Goal: Task Accomplishment & Management: Manage account settings

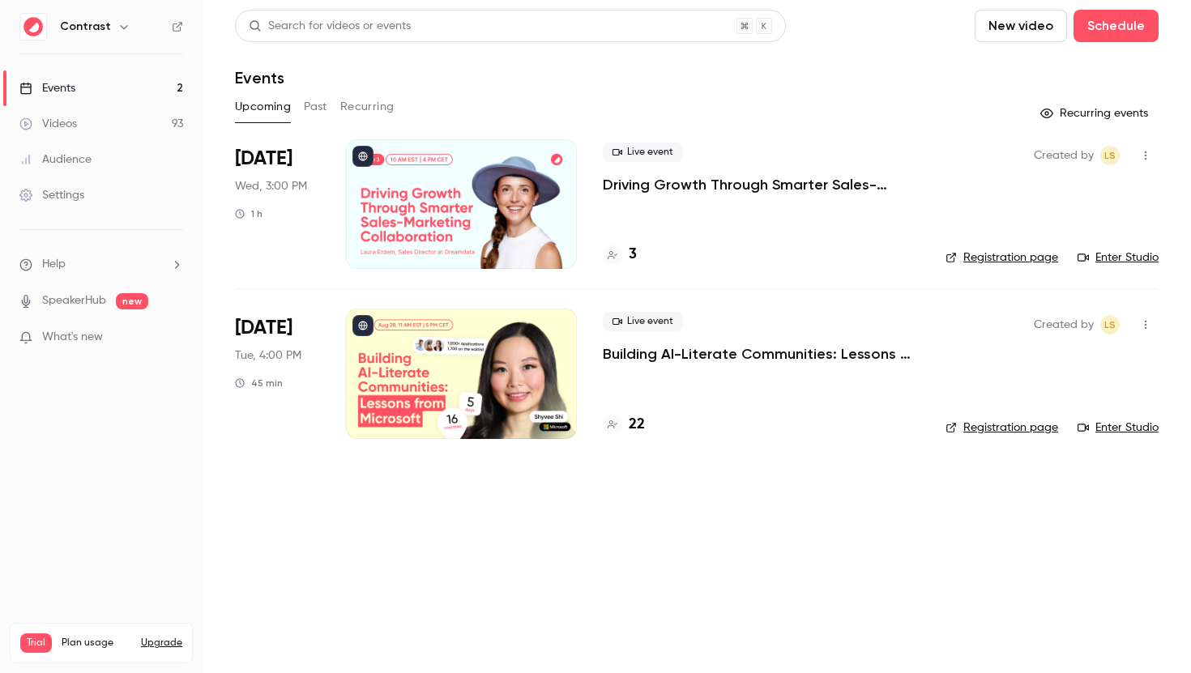
click at [678, 353] on p "Building AI-Literate Communities: Lessons from Microsoft" at bounding box center [761, 353] width 317 height 19
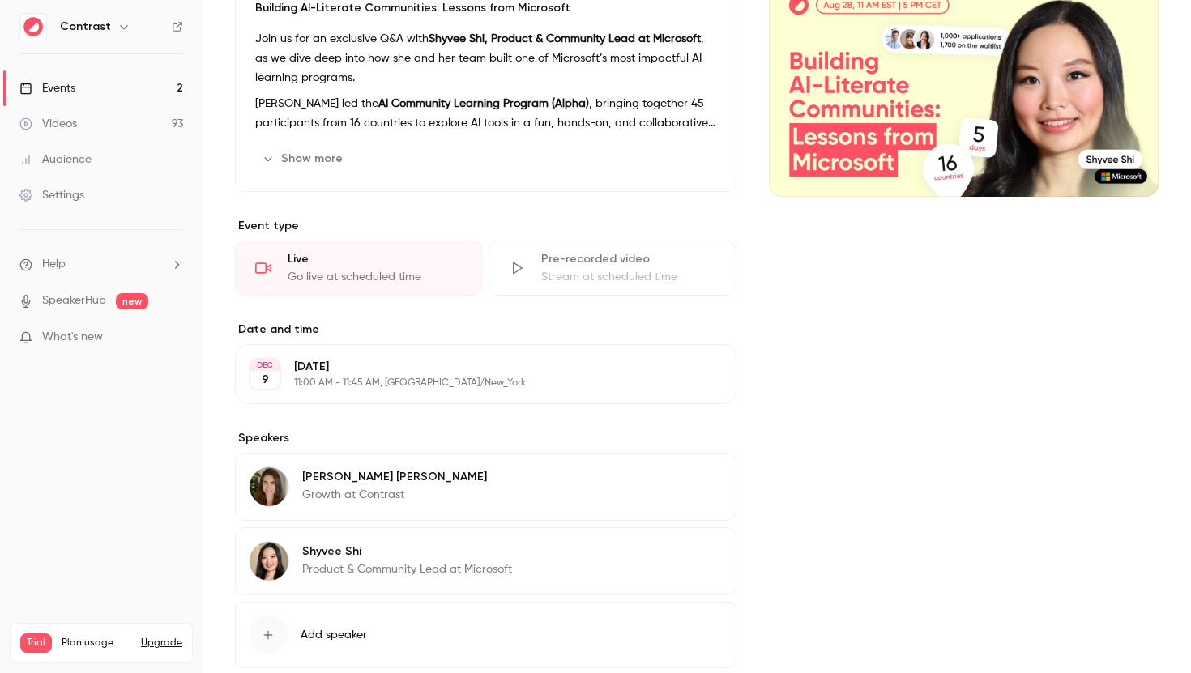
scroll to position [102, 0]
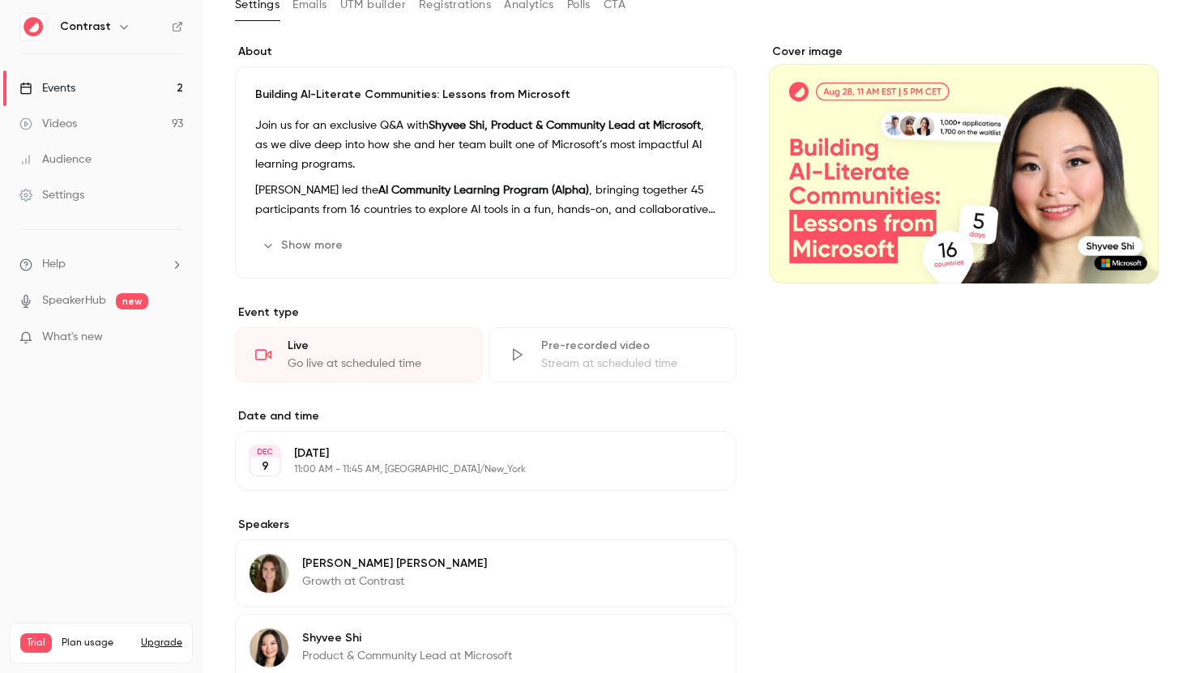
click at [569, 353] on div "Pre-recorded video" at bounding box center [628, 346] width 174 height 16
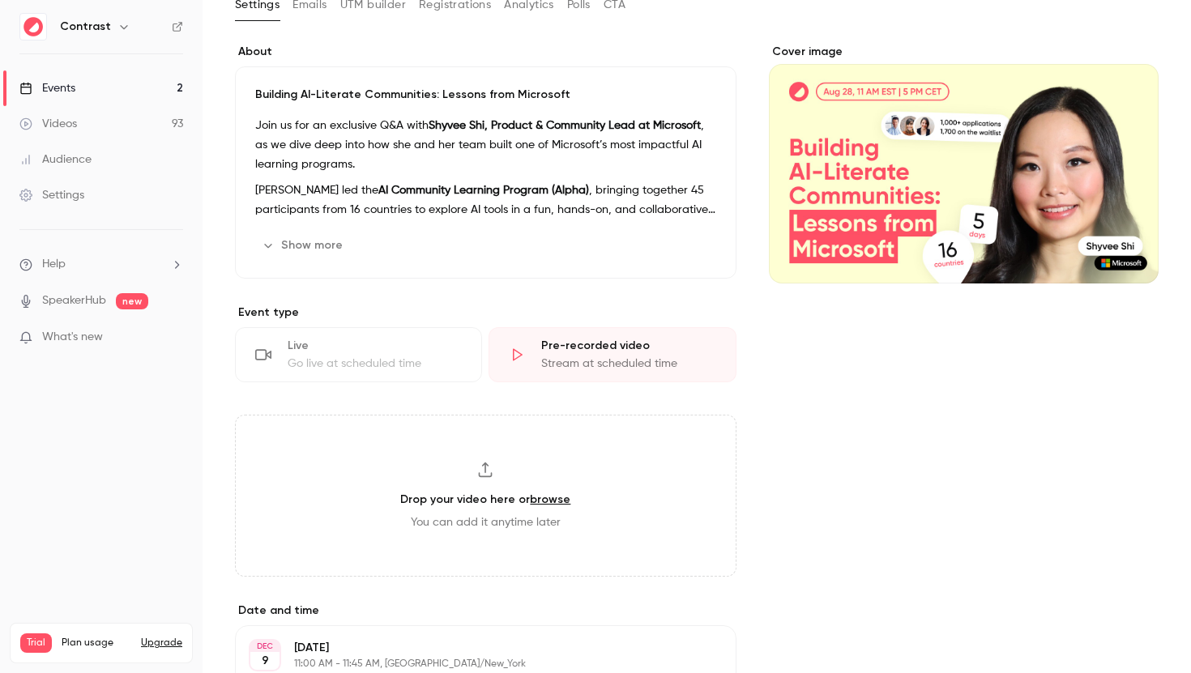
click at [397, 370] on div "Go live at scheduled time" at bounding box center [375, 364] width 174 height 16
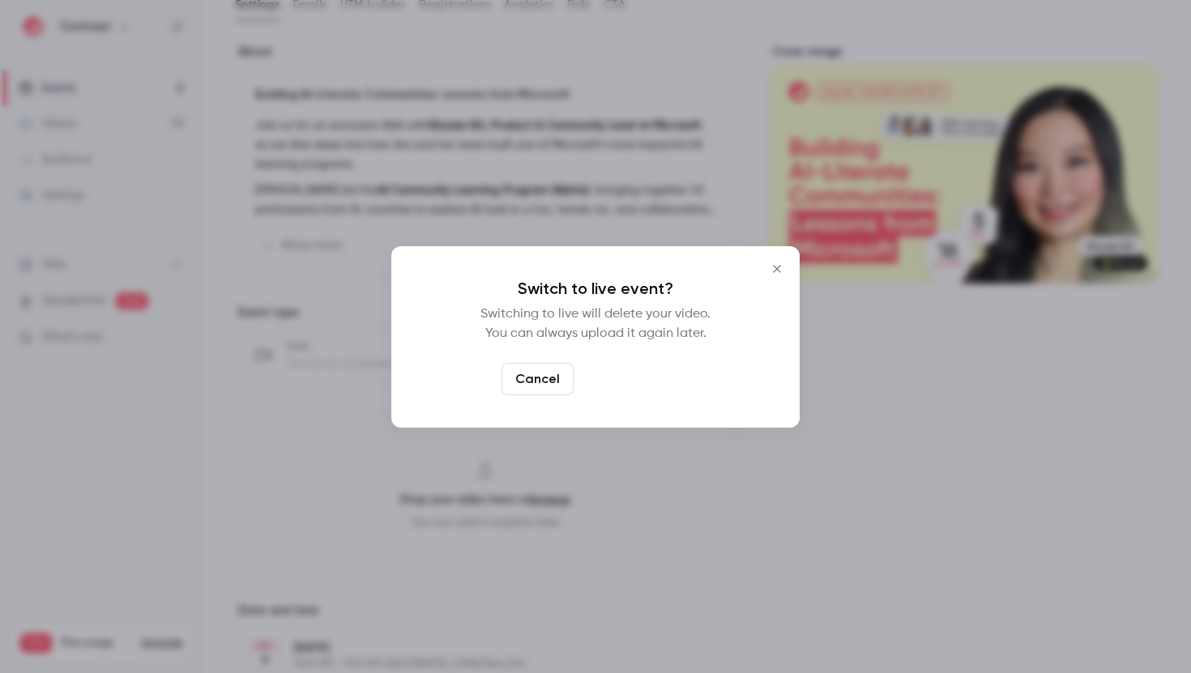
click at [653, 373] on button "Switch to live" at bounding box center [634, 379] width 109 height 32
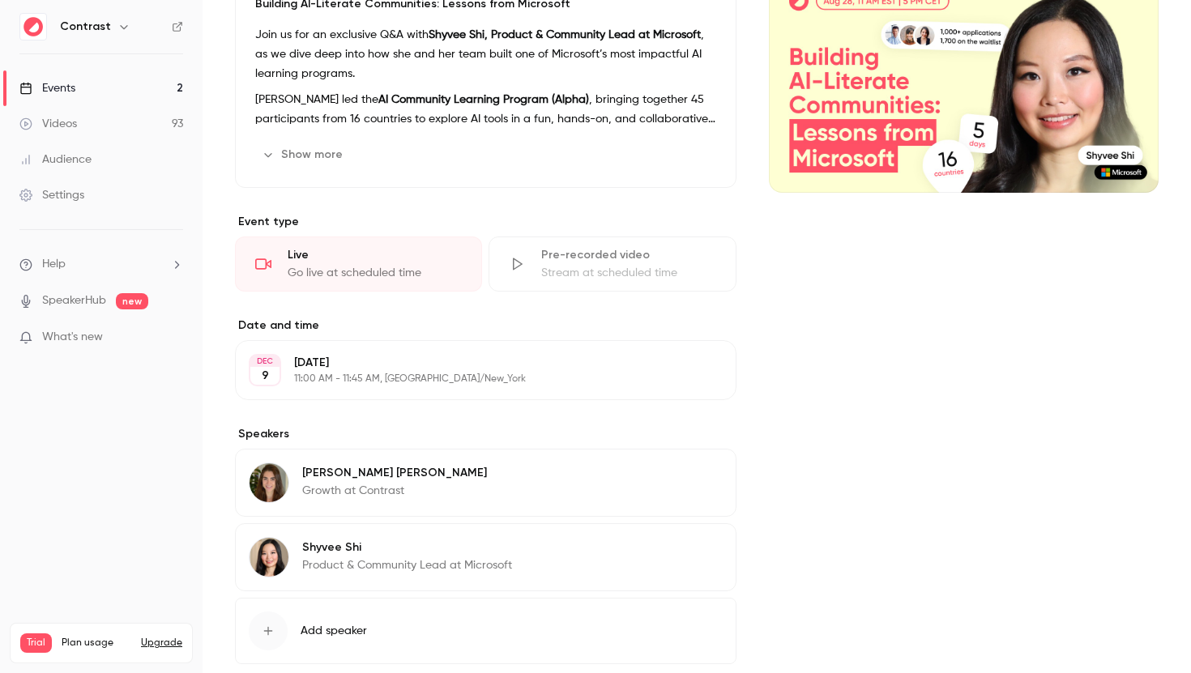
scroll to position [270, 0]
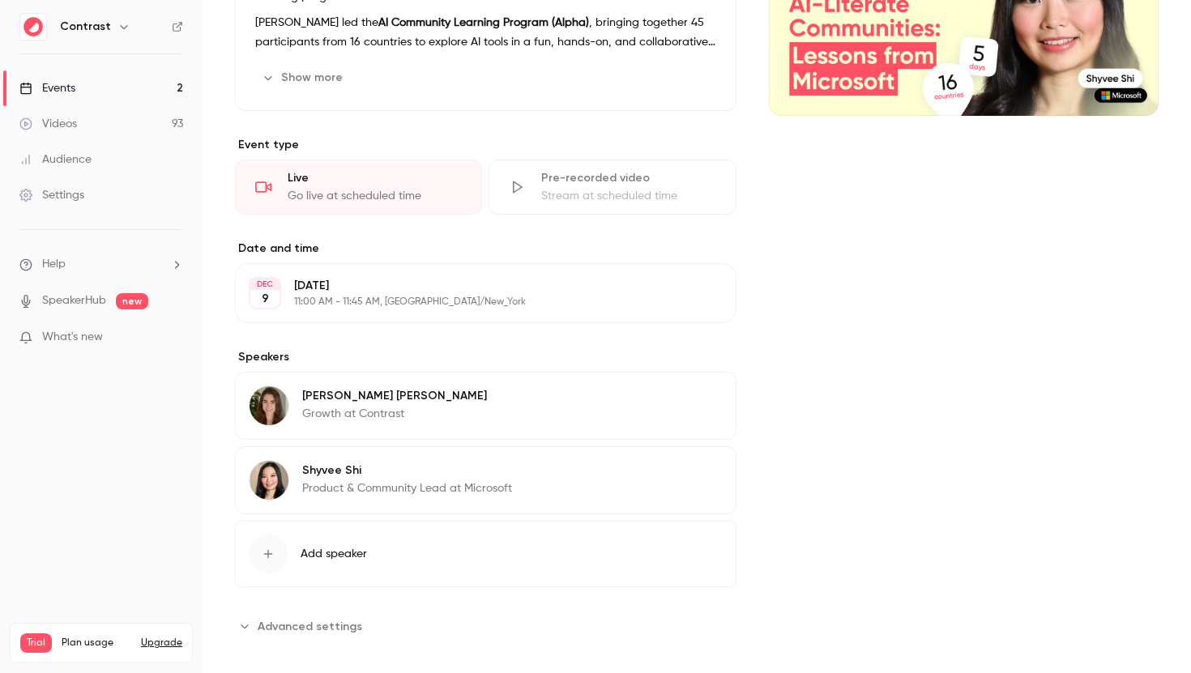
click at [683, 300] on button "Edit" at bounding box center [692, 293] width 59 height 26
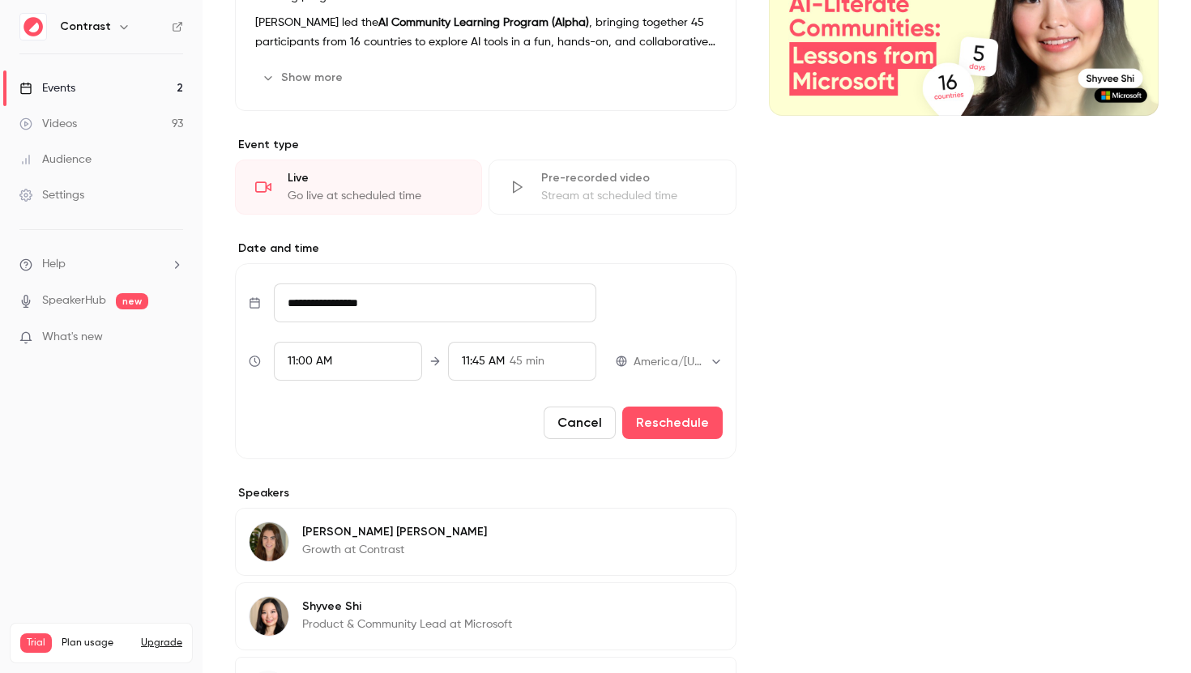
click at [582, 429] on button "Cancel" at bounding box center [580, 423] width 72 height 32
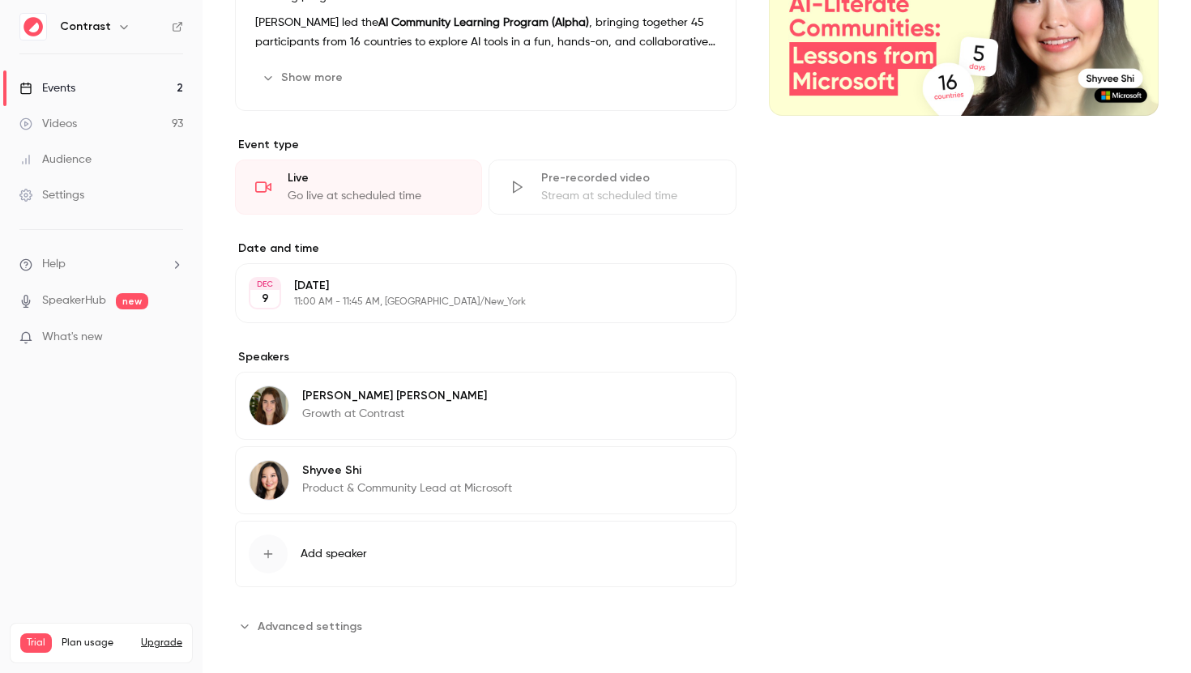
click at [830, 363] on div "Cover image" at bounding box center [964, 257] width 390 height 763
click at [706, 298] on button "Edit" at bounding box center [692, 293] width 59 height 26
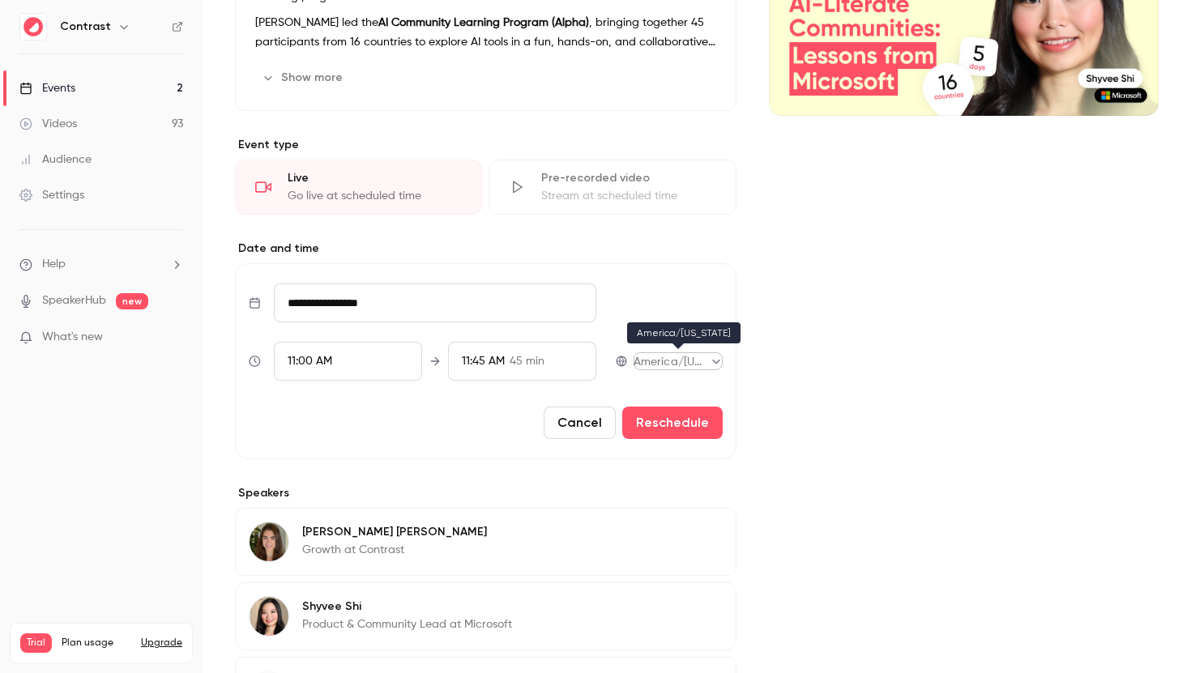
click at [714, 362] on body "Contrast Events 2 Videos 93 Audience Settings Help SpeakerHub new What's new Tr…" at bounding box center [595, 336] width 1191 height 673
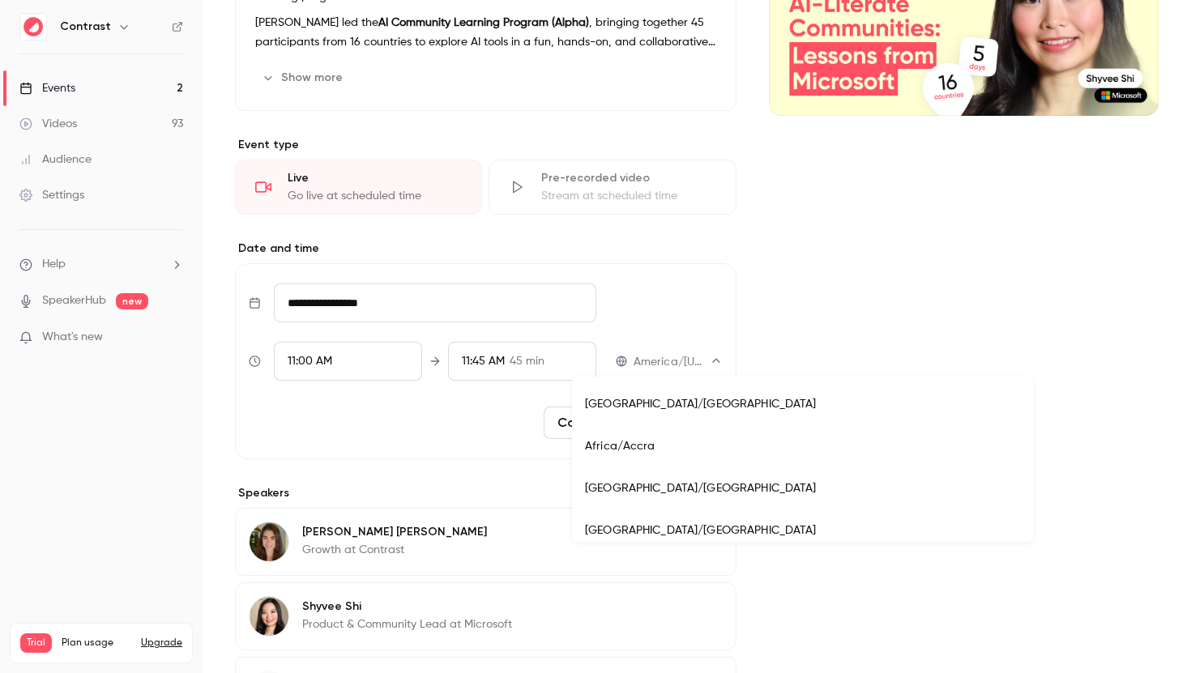
scroll to position [6390, 0]
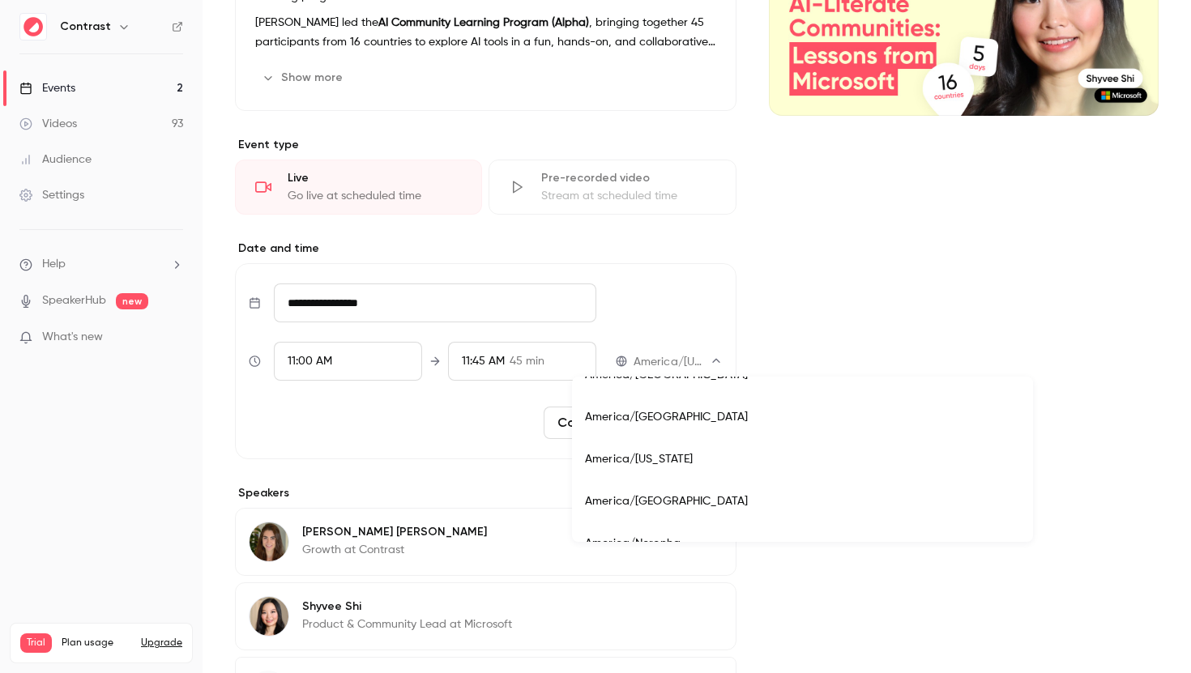
click at [908, 318] on div at bounding box center [595, 336] width 1191 height 673
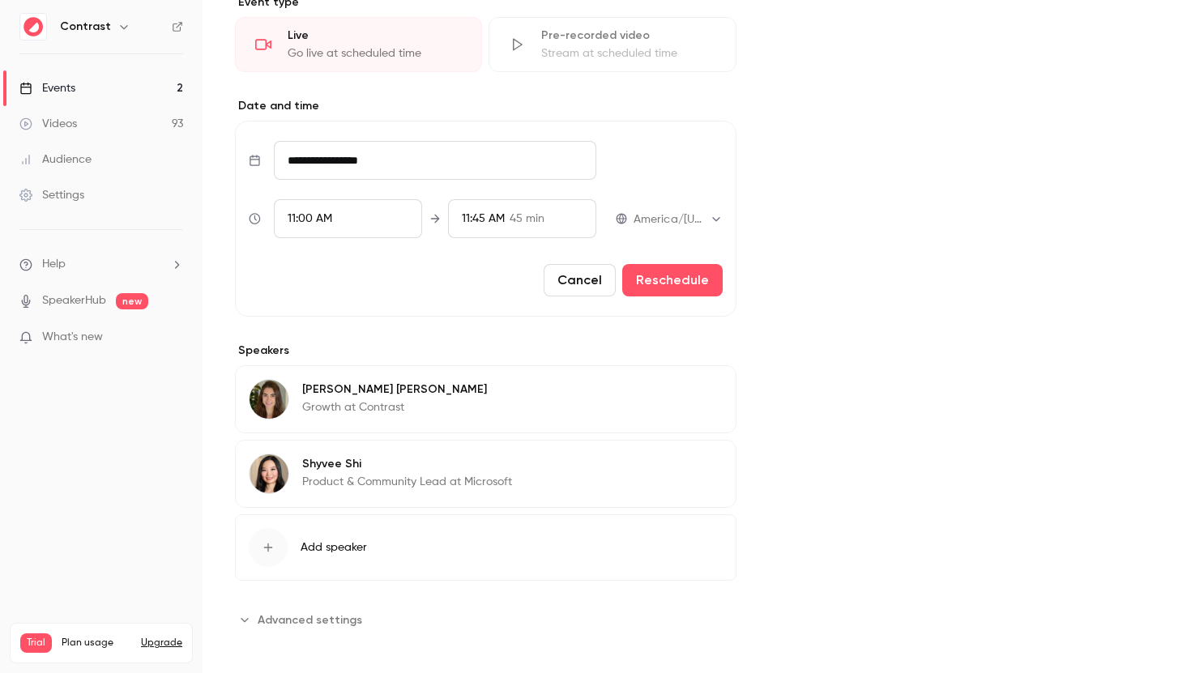
scroll to position [420, 0]
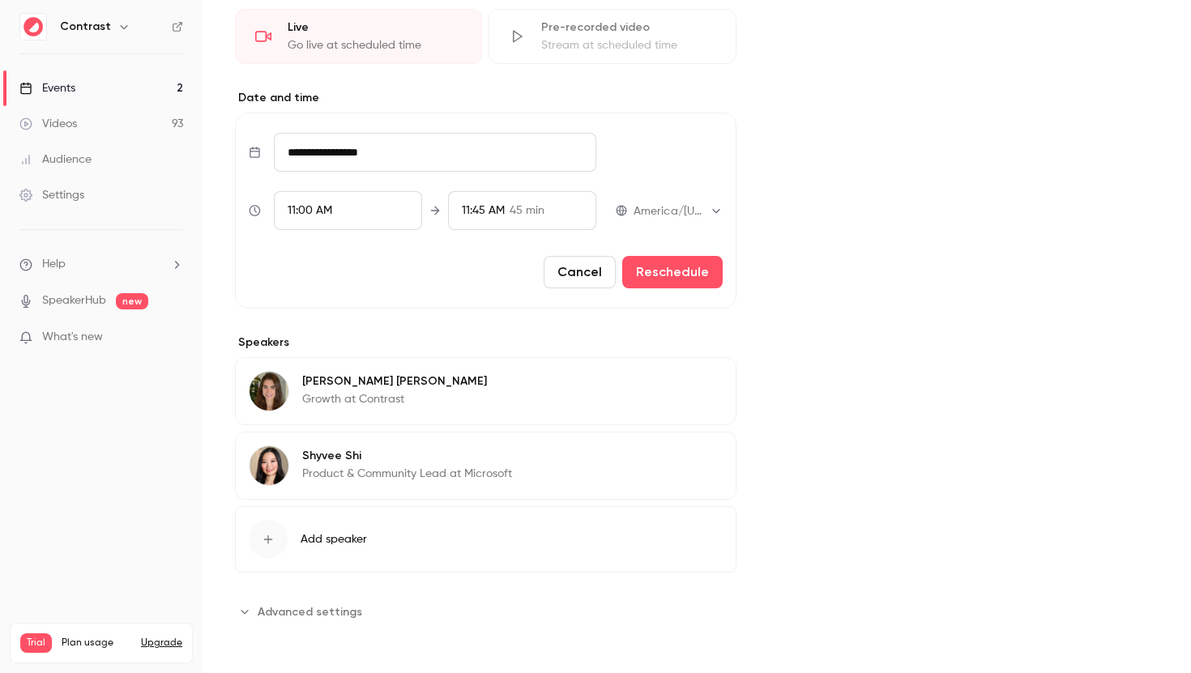
click at [692, 385] on button "Edit" at bounding box center [692, 384] width 59 height 26
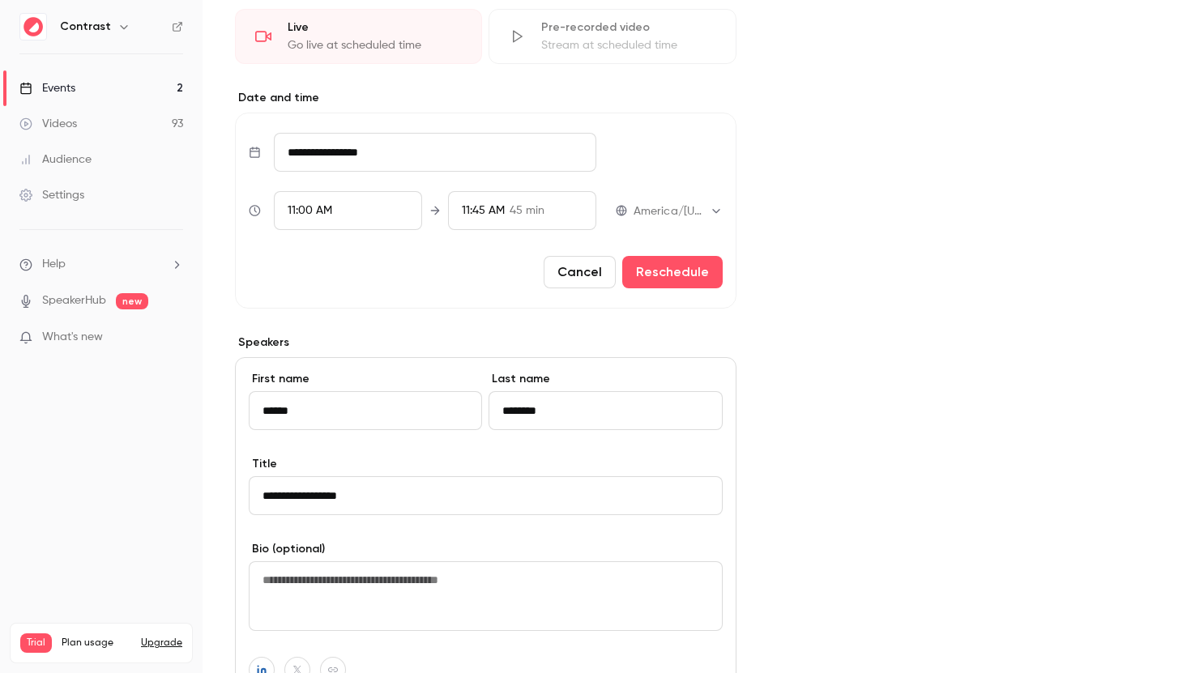
click at [826, 411] on div "Cover image" at bounding box center [964, 375] width 390 height 1300
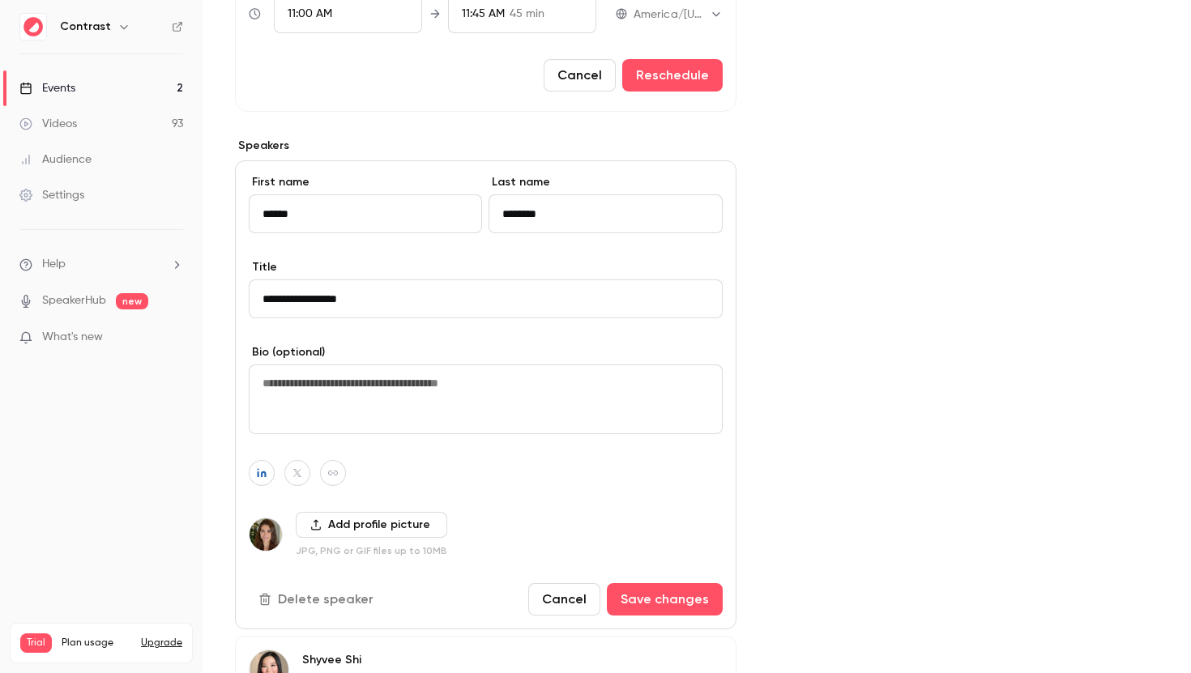
scroll to position [821, 0]
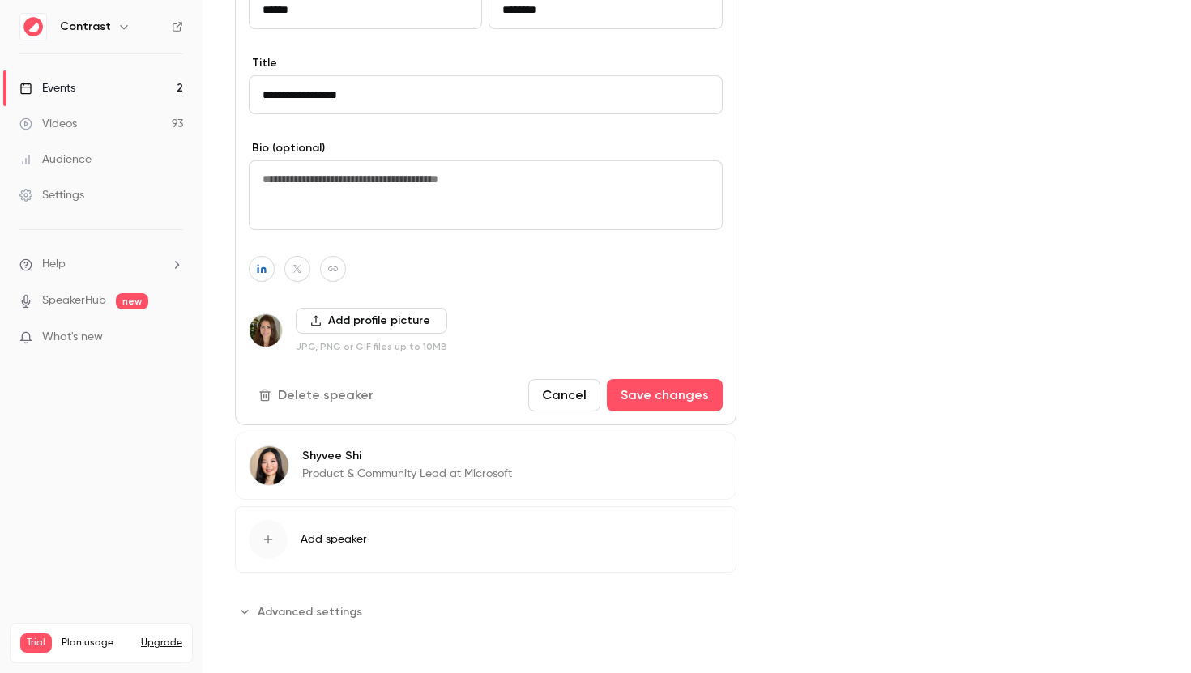
click at [269, 614] on span "Advanced settings" at bounding box center [310, 612] width 105 height 17
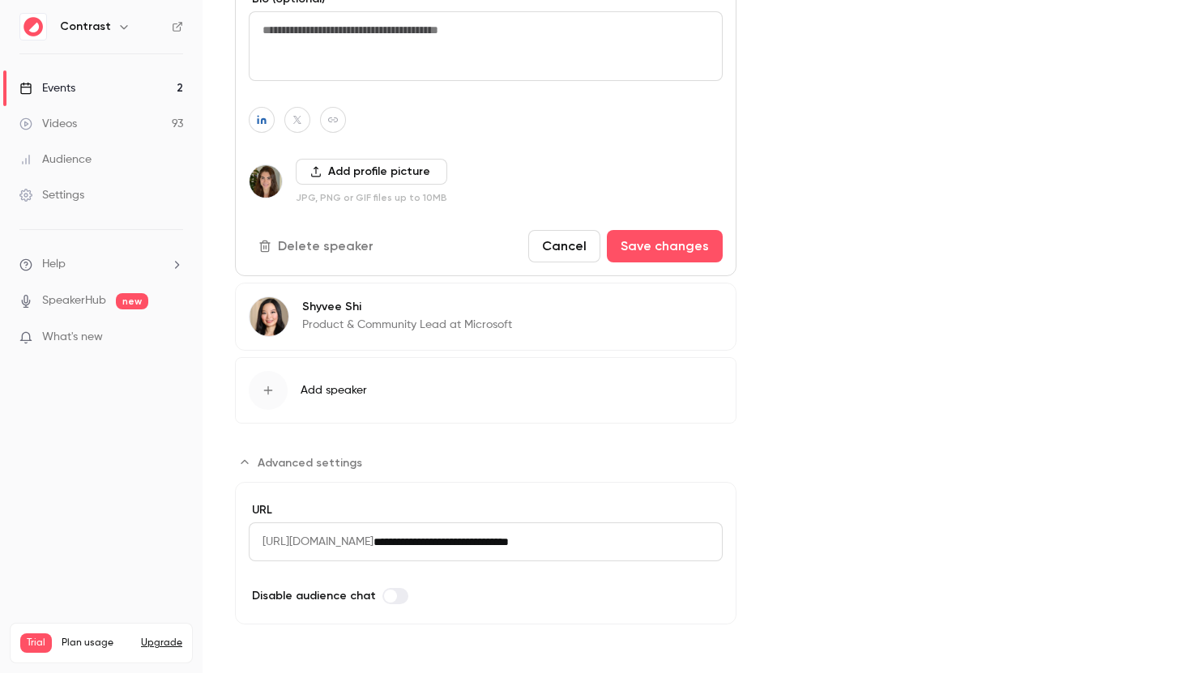
scroll to position [872, 0]
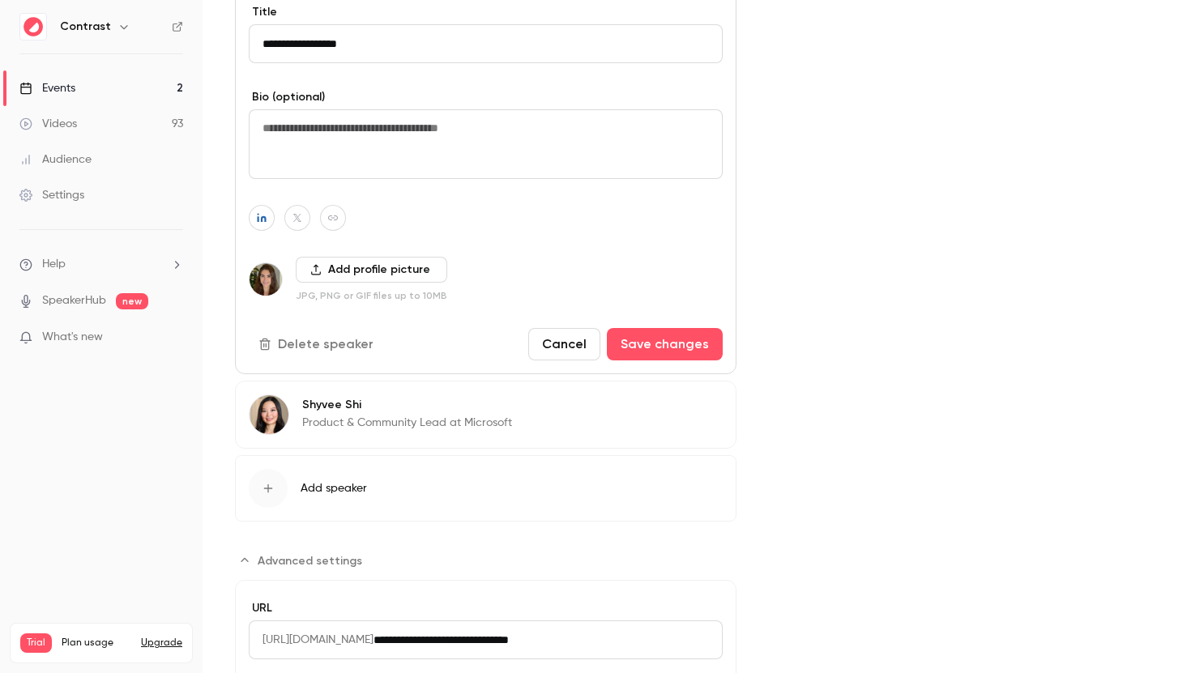
click at [87, 125] on link "Videos 93" at bounding box center [101, 124] width 203 height 36
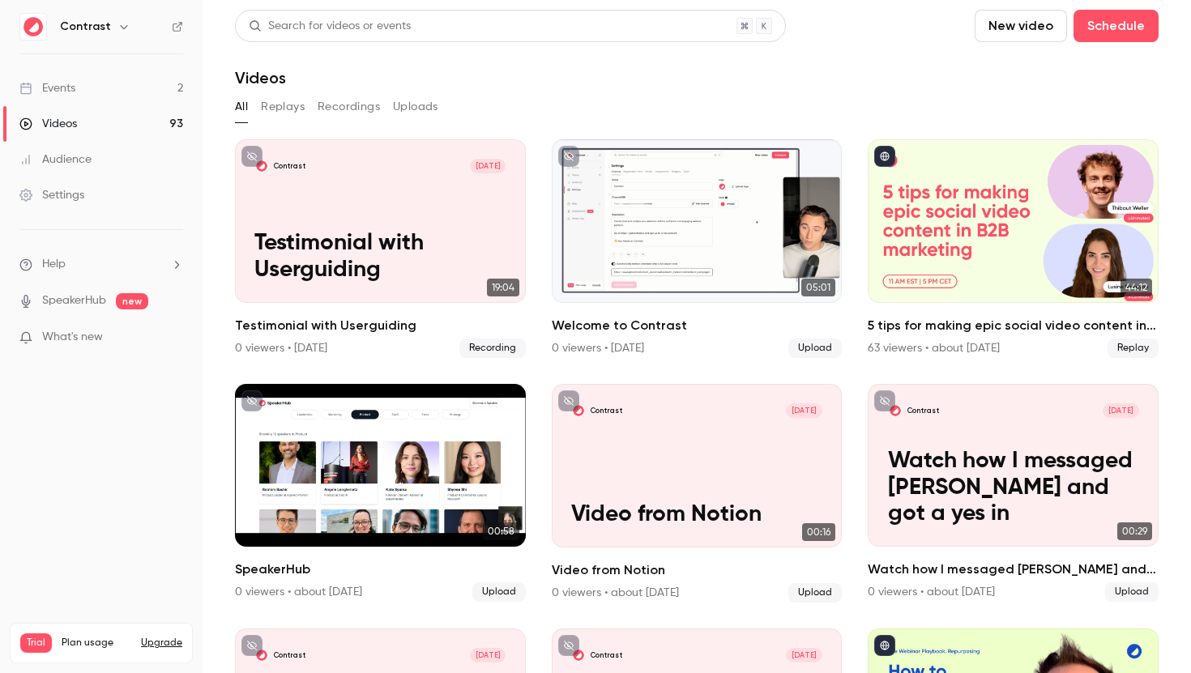
click at [107, 83] on link "Events 2" at bounding box center [101, 88] width 203 height 36
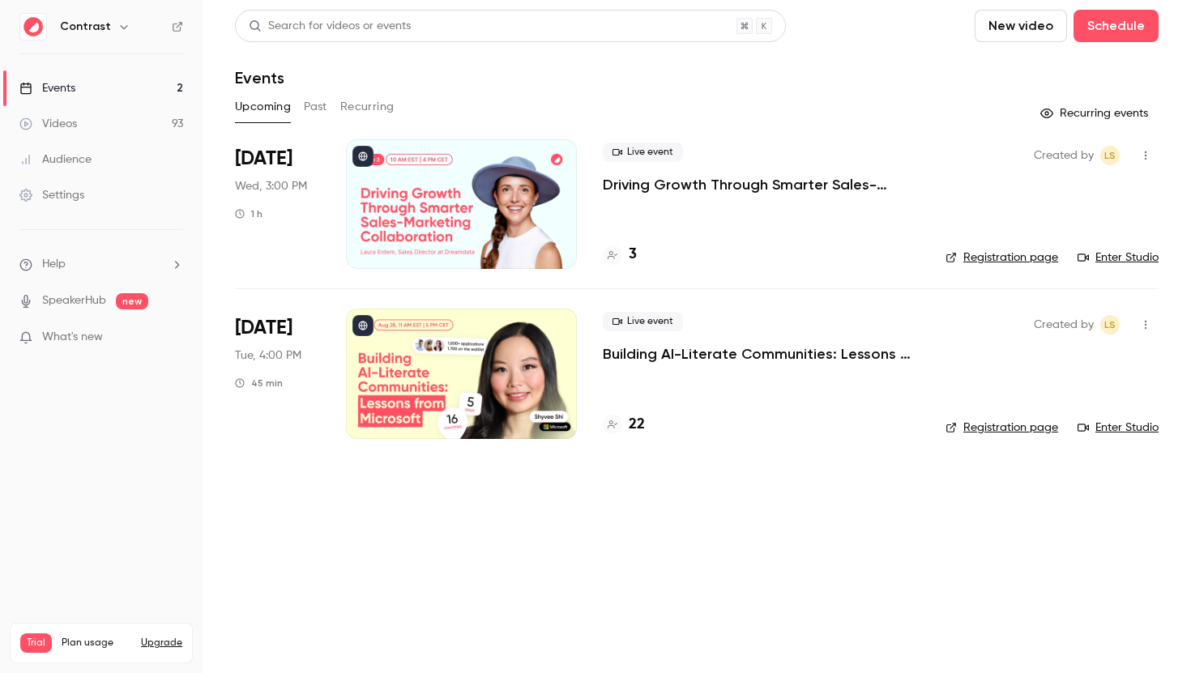
click at [742, 343] on div "Live event Building AI-Literate Communities: Lessons from Microsoft" at bounding box center [761, 338] width 317 height 52
click at [741, 357] on p "Building AI-Literate Communities: Lessons from Microsoft" at bounding box center [761, 353] width 317 height 19
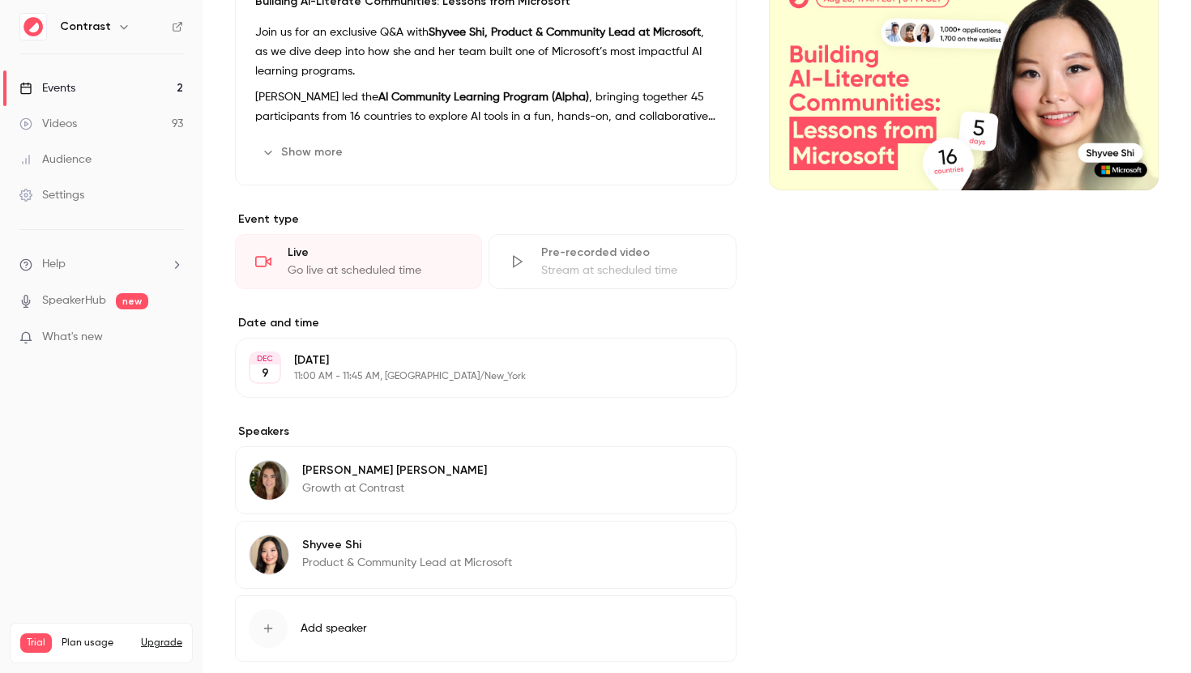
scroll to position [284, 0]
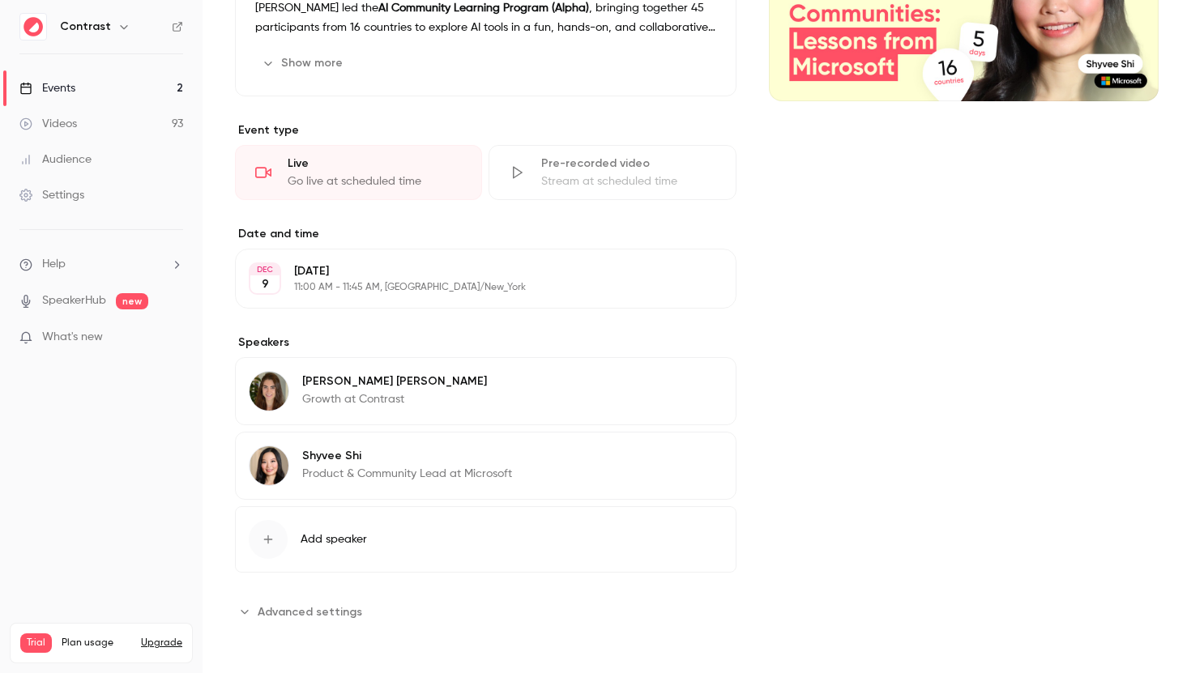
click at [676, 269] on button "Edit" at bounding box center [692, 279] width 59 height 26
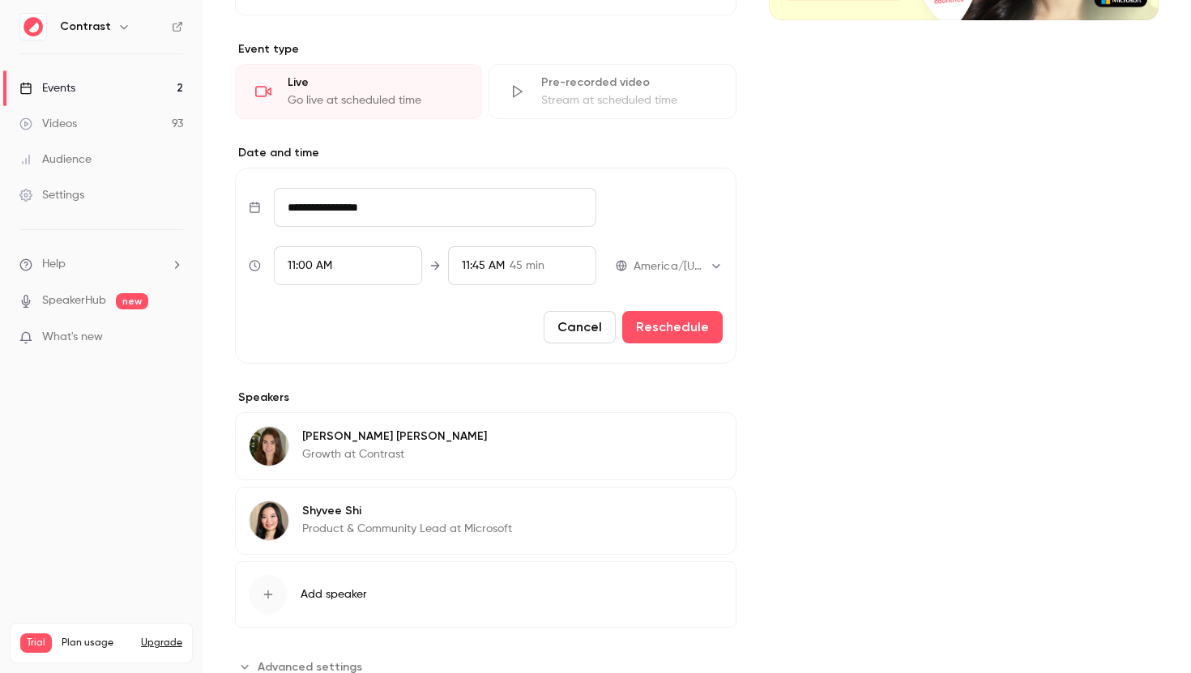
scroll to position [0, 0]
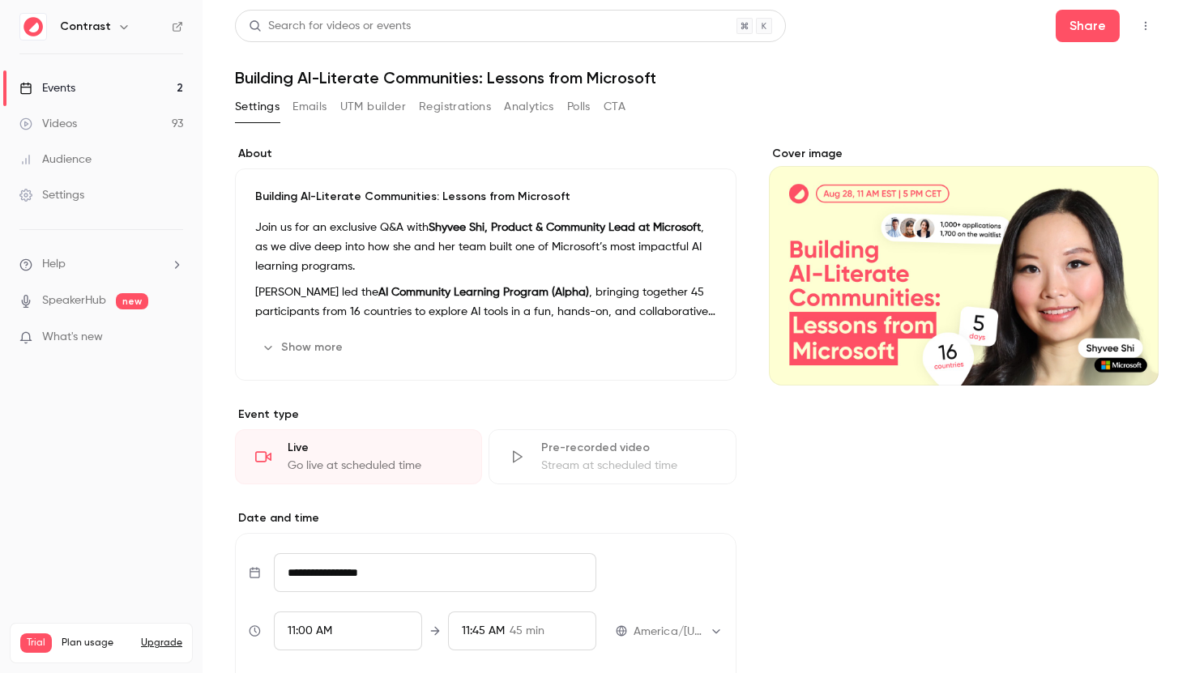
click at [673, 332] on div "Building AI-Literate Communities: Lessons from Microsoft Join us for an exclusi…" at bounding box center [485, 275] width 501 height 212
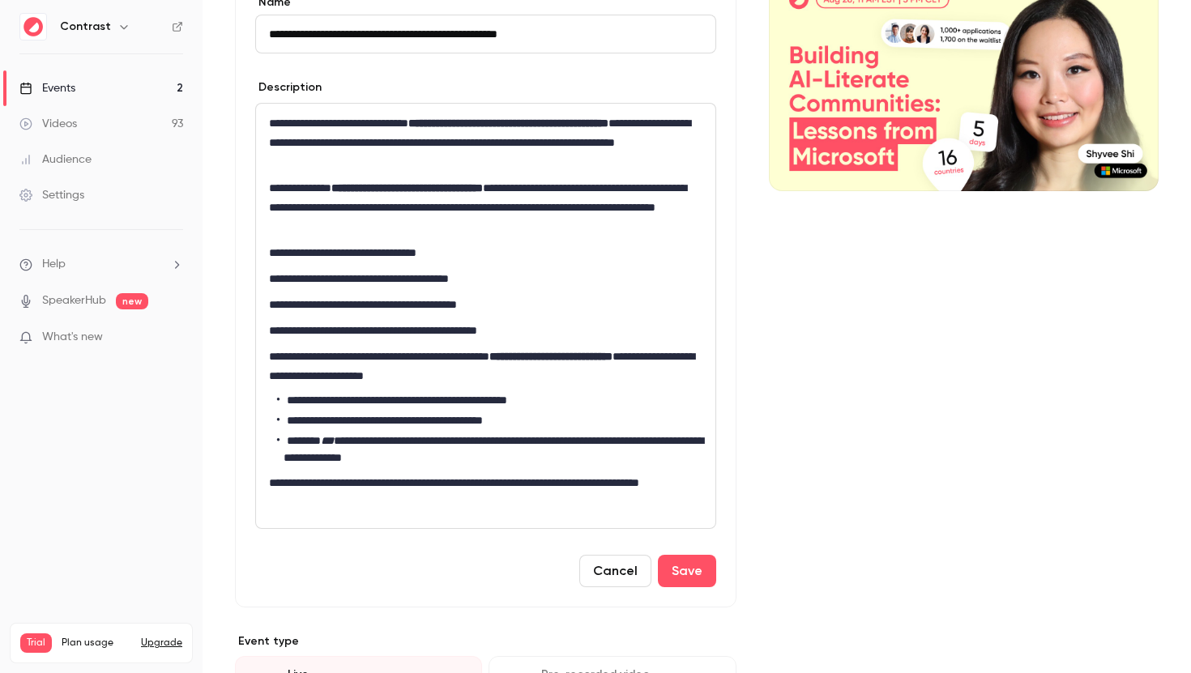
scroll to position [507, 0]
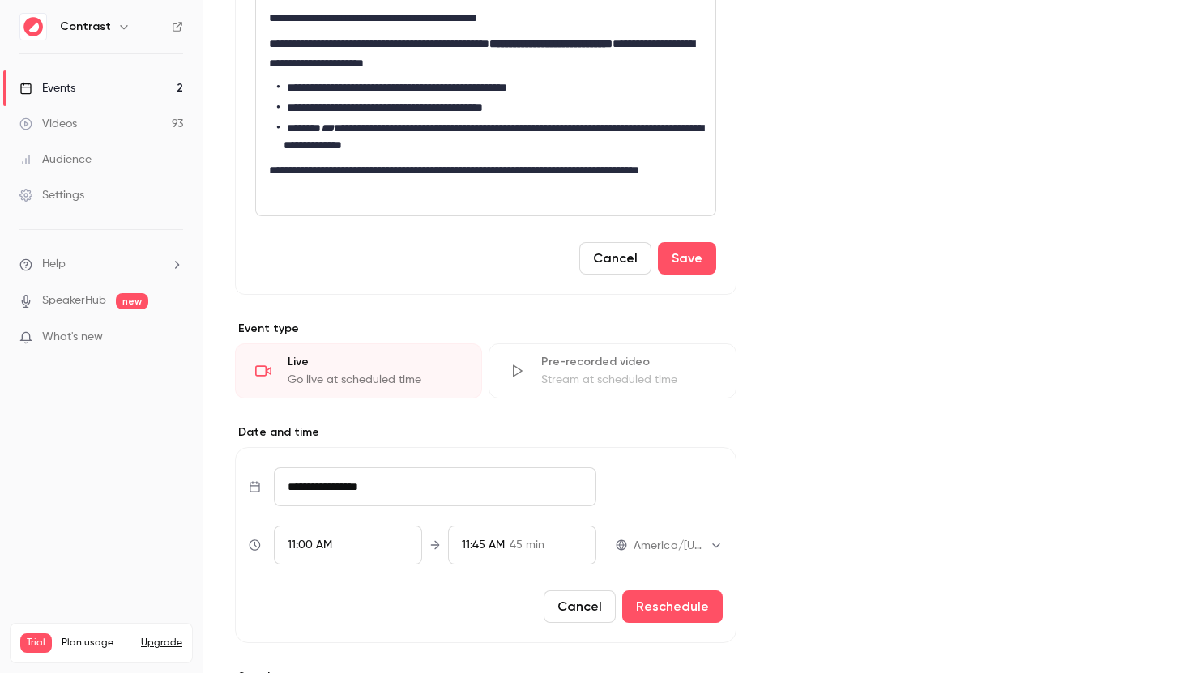
click at [556, 199] on div "**********" at bounding box center [485, 3] width 459 height 425
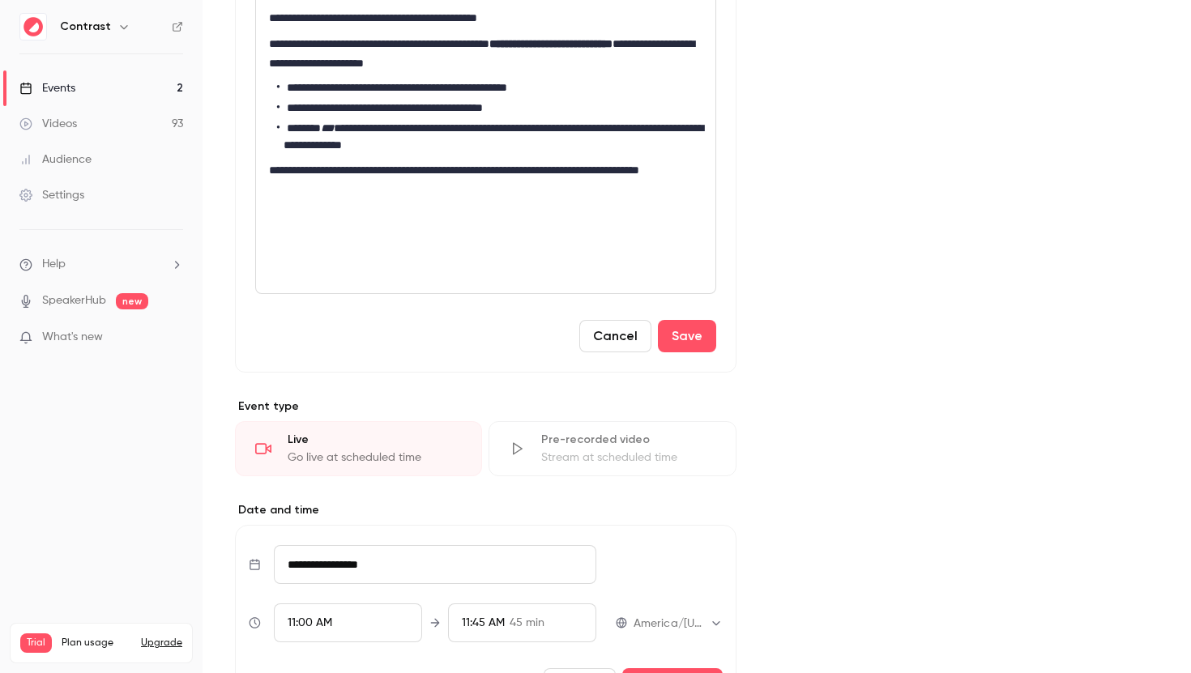
click at [603, 343] on button "Cancel" at bounding box center [615, 336] width 72 height 32
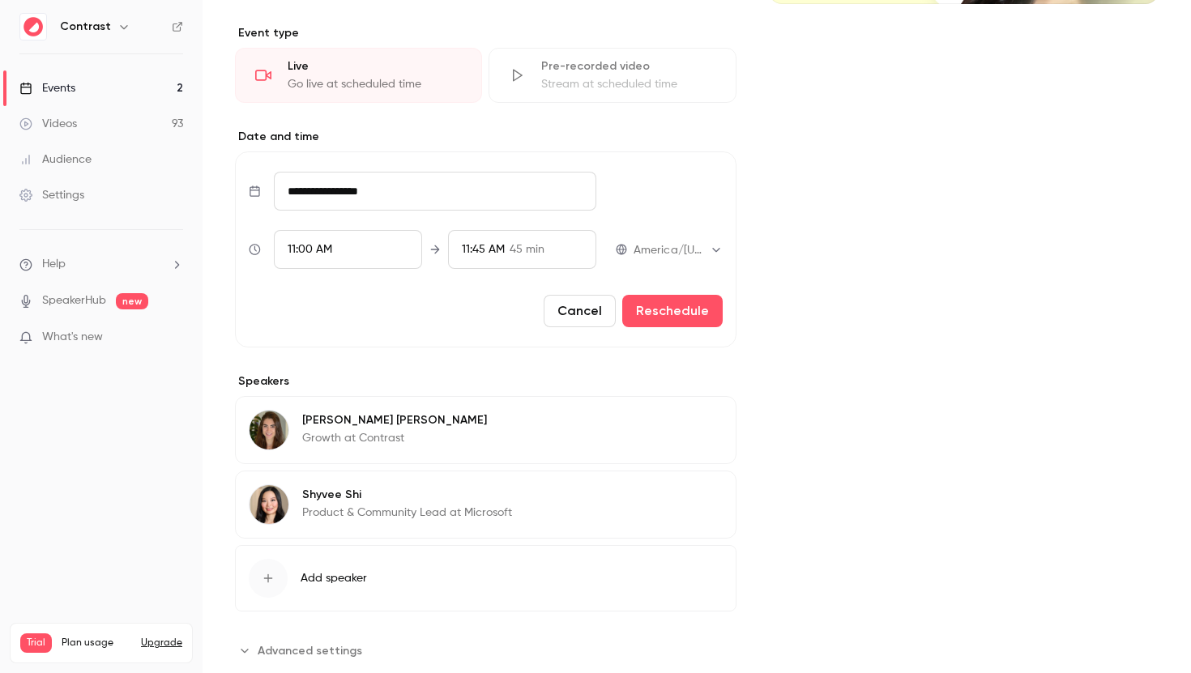
scroll to position [211, 0]
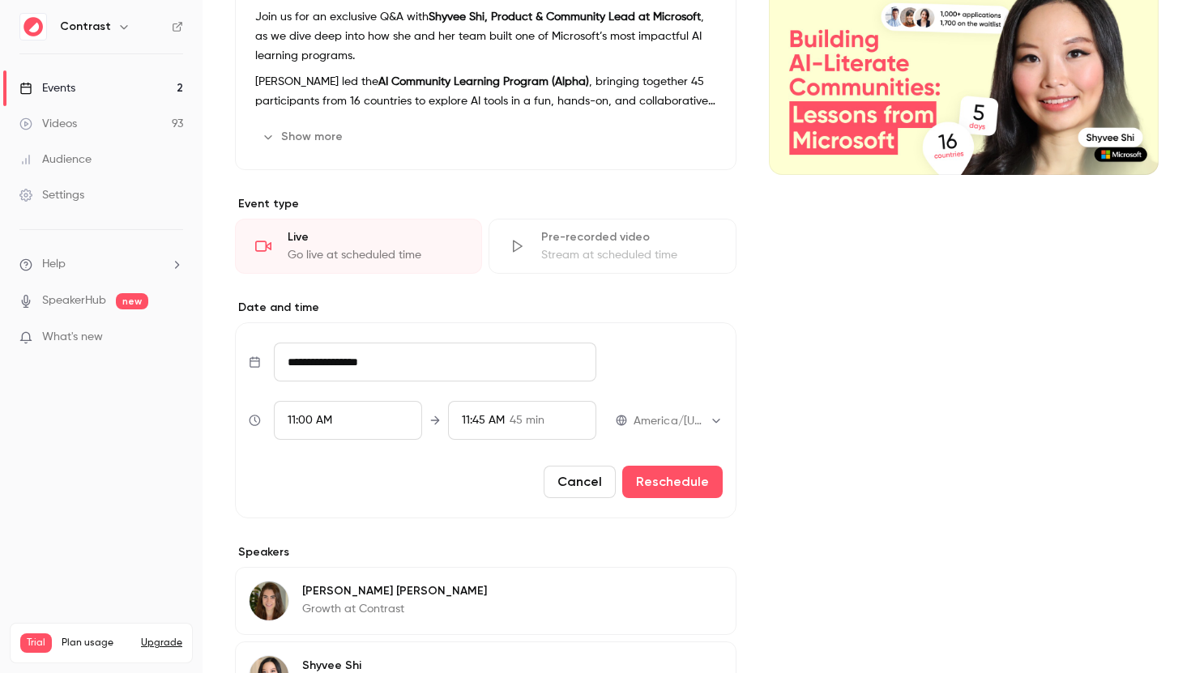
click at [578, 489] on button "Cancel" at bounding box center [580, 482] width 72 height 32
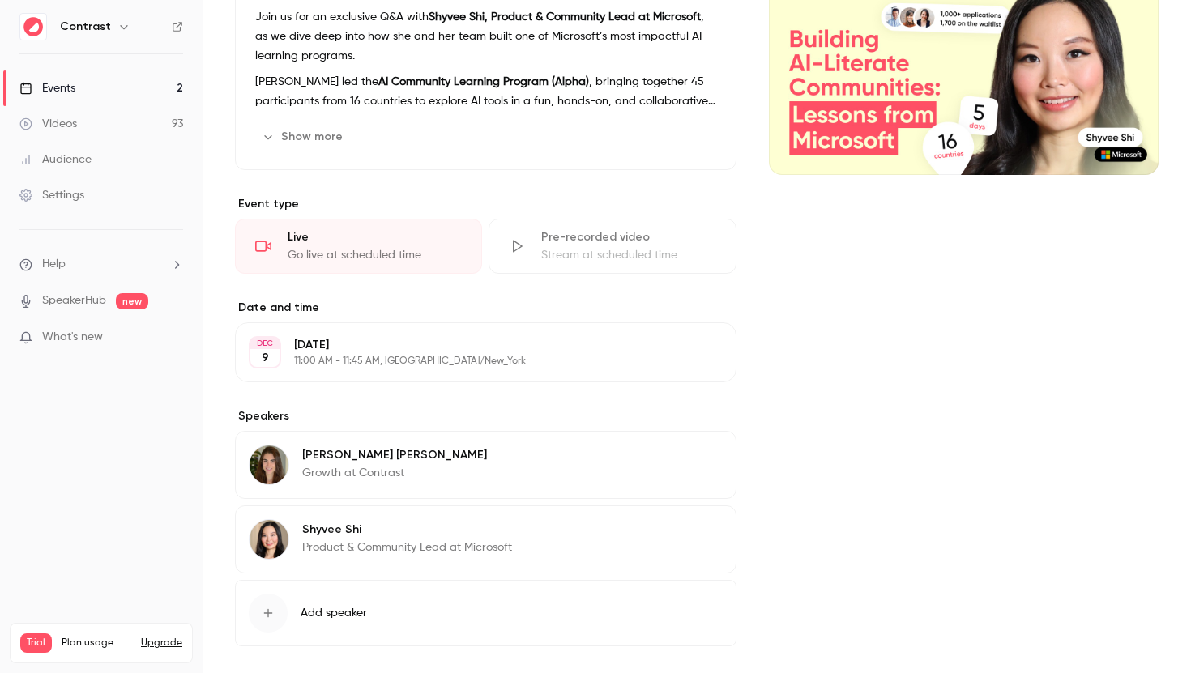
click at [696, 354] on button "Edit" at bounding box center [692, 352] width 59 height 26
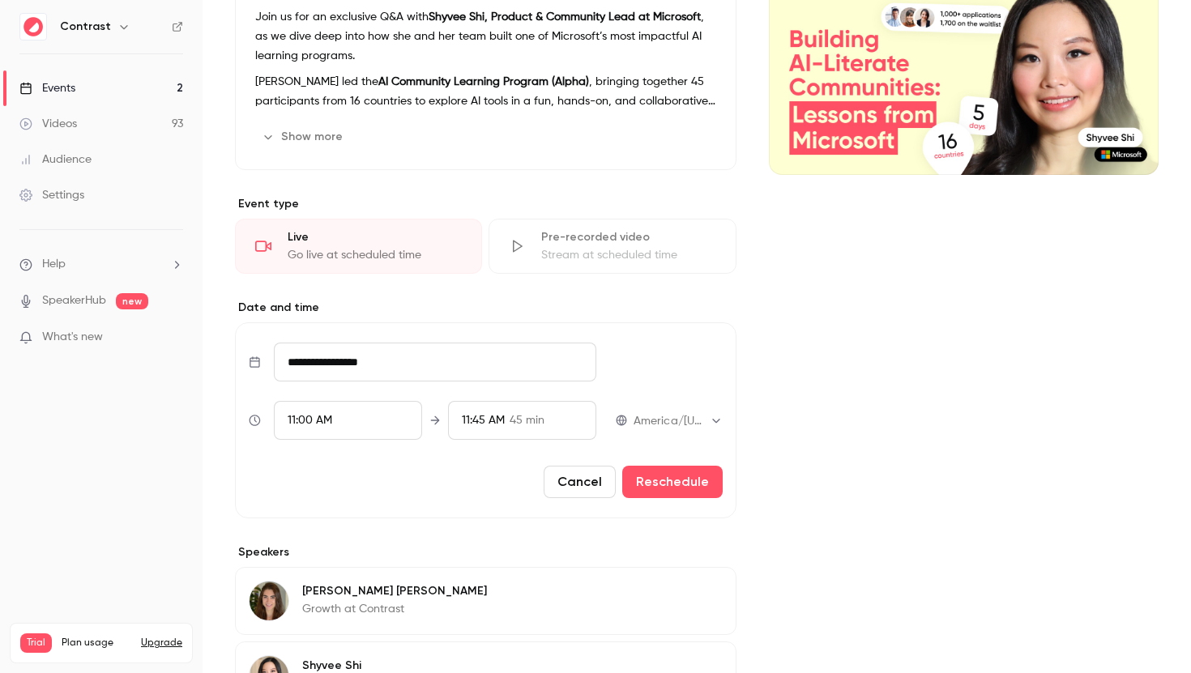
scroll to position [0, 0]
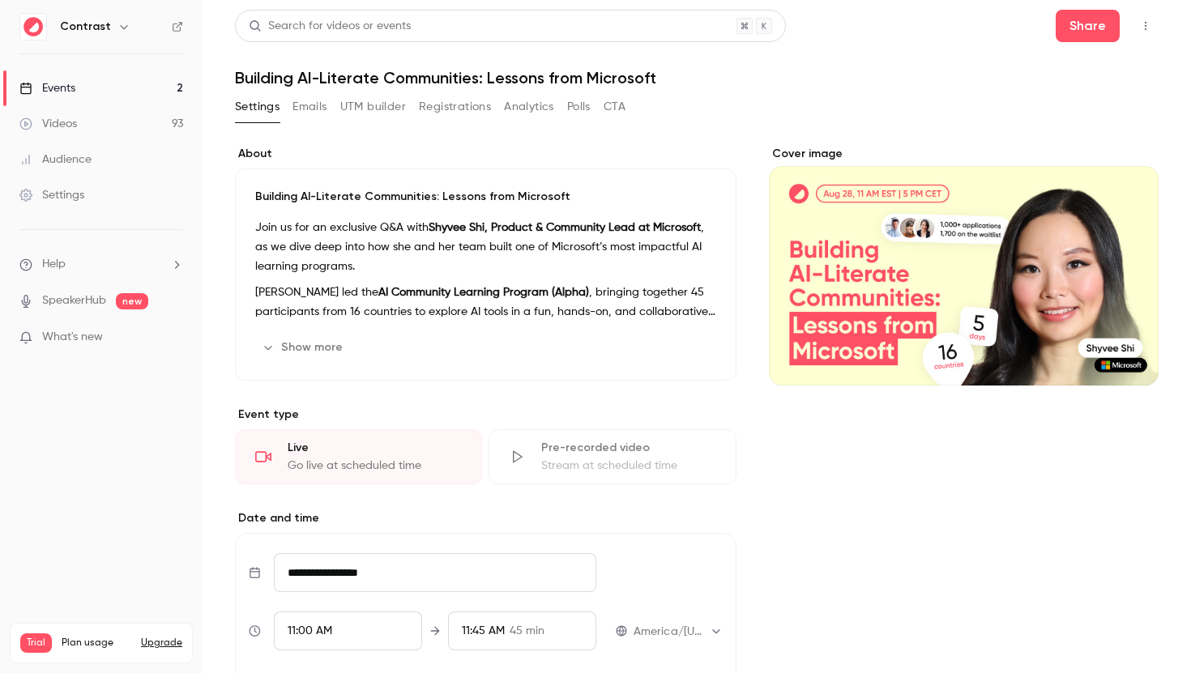
click at [121, 92] on link "Events 2" at bounding box center [101, 88] width 203 height 36
